Goal: Information Seeking & Learning: Learn about a topic

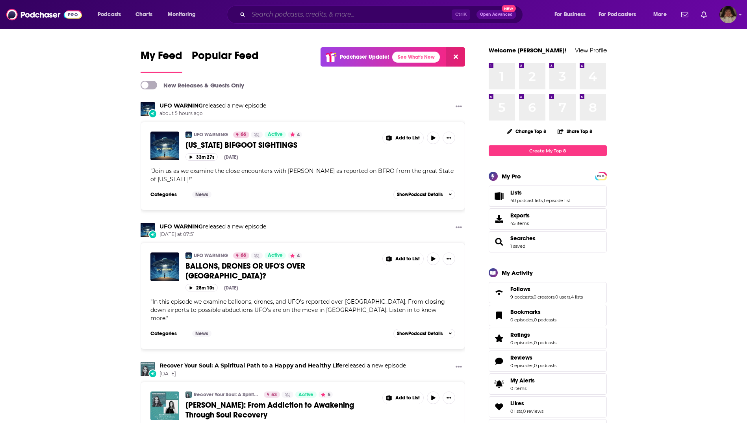
click at [304, 15] on input "Search podcasts, credits, & more..." at bounding box center [349, 14] width 203 height 13
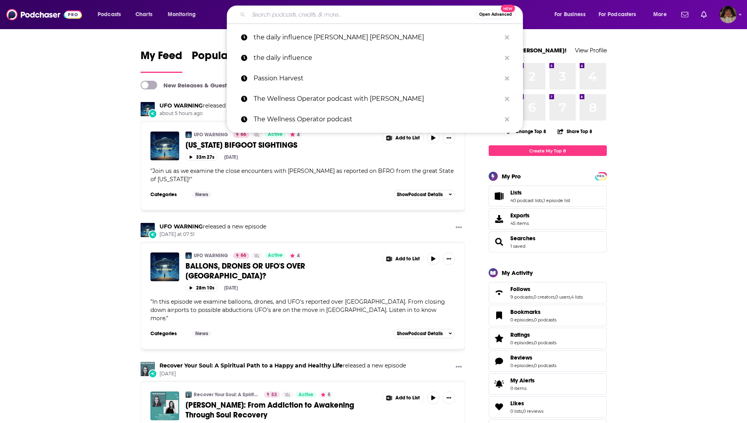
paste input "The Exhale with [PERSON_NAME]"
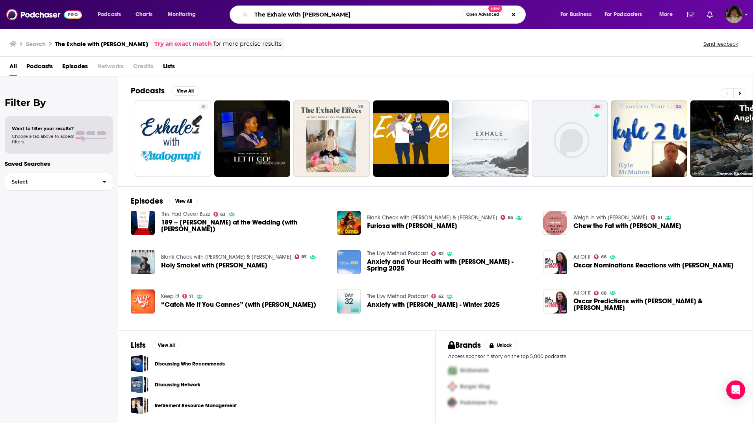
drag, startPoint x: 361, startPoint y: 14, endPoint x: 244, endPoint y: 15, distance: 116.5
click at [244, 15] on div "The Exhale with [PERSON_NAME] Open Advanced New" at bounding box center [377, 15] width 296 height 18
type input "Feelgoodery"
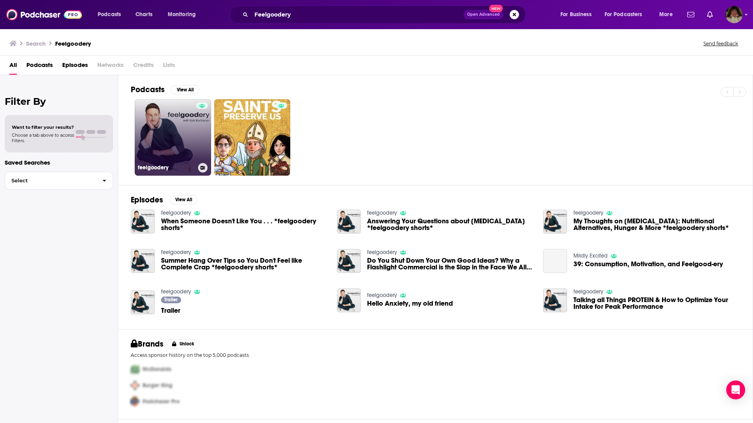
click at [181, 128] on link "feelgoodery" at bounding box center [173, 137] width 76 height 76
